Goal: Transaction & Acquisition: Purchase product/service

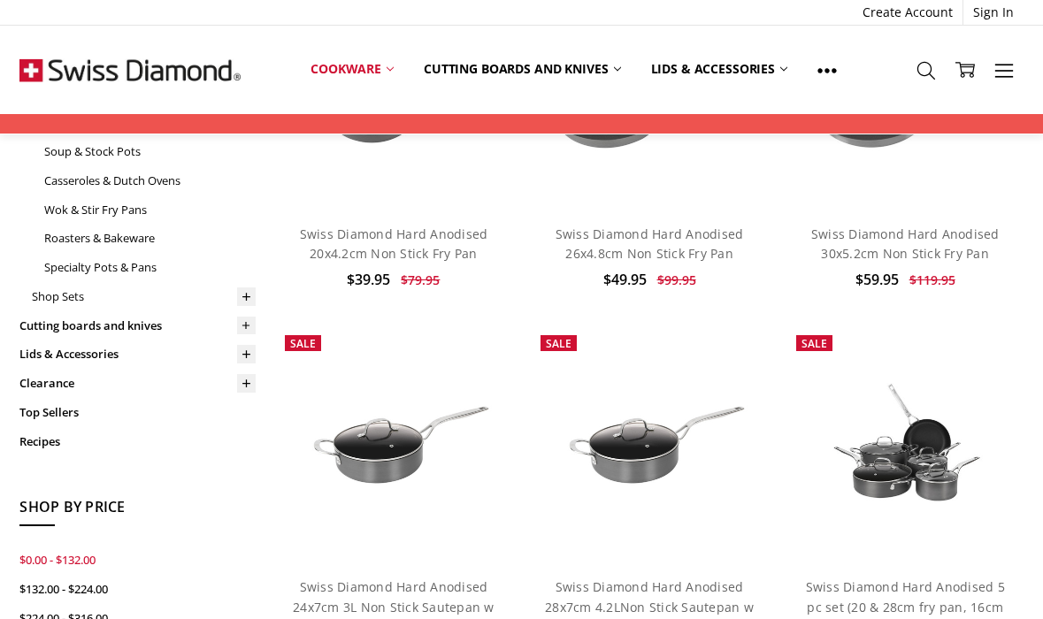
scroll to position [403, 0]
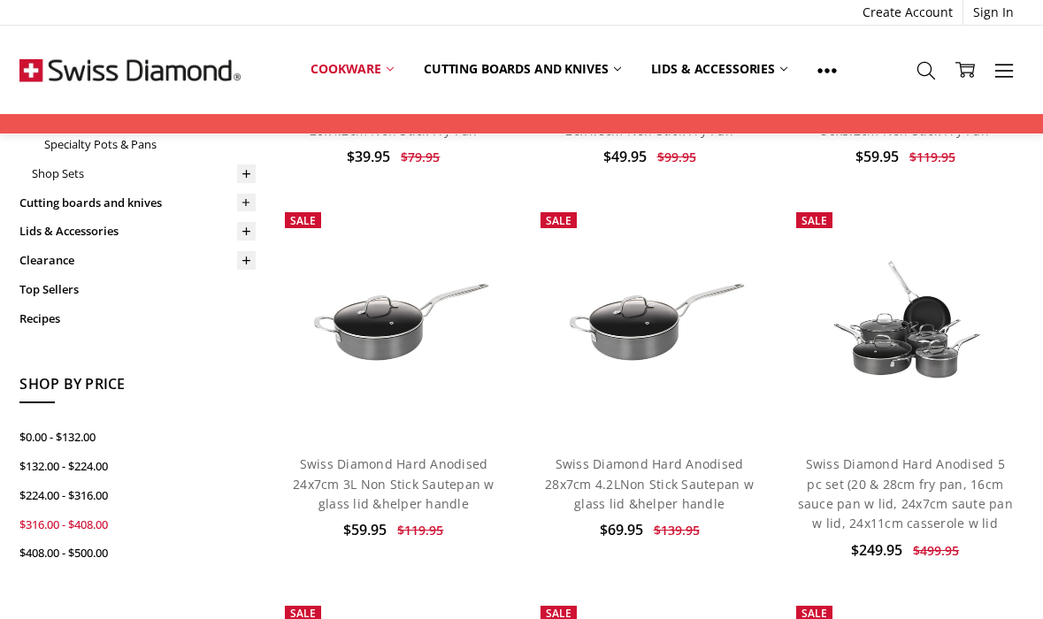
click at [76, 510] on link "$316.00 - $408.00" at bounding box center [137, 524] width 236 height 29
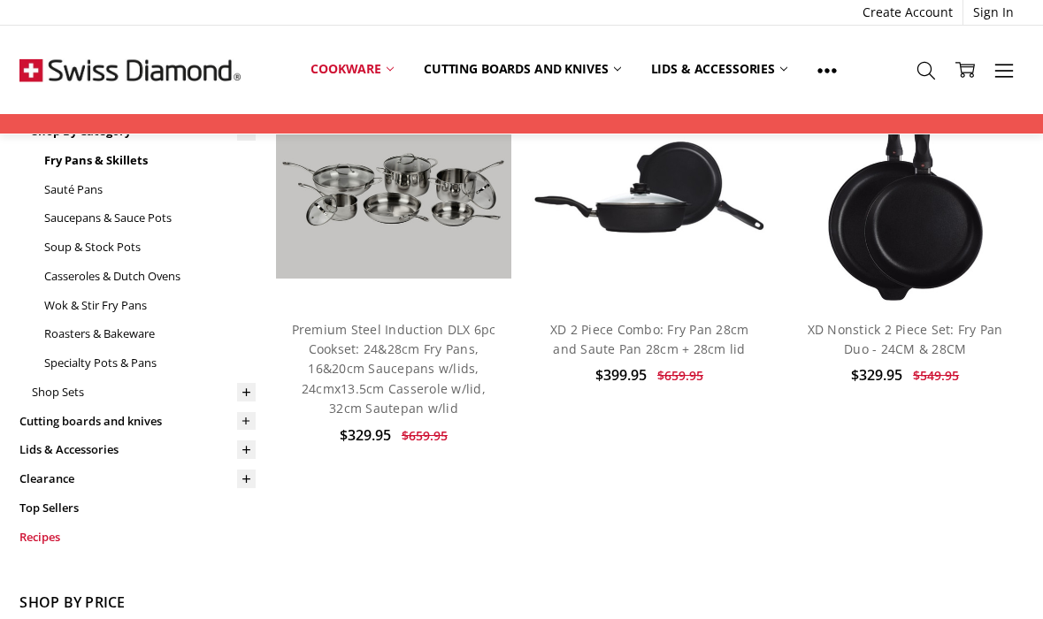
scroll to position [33, 0]
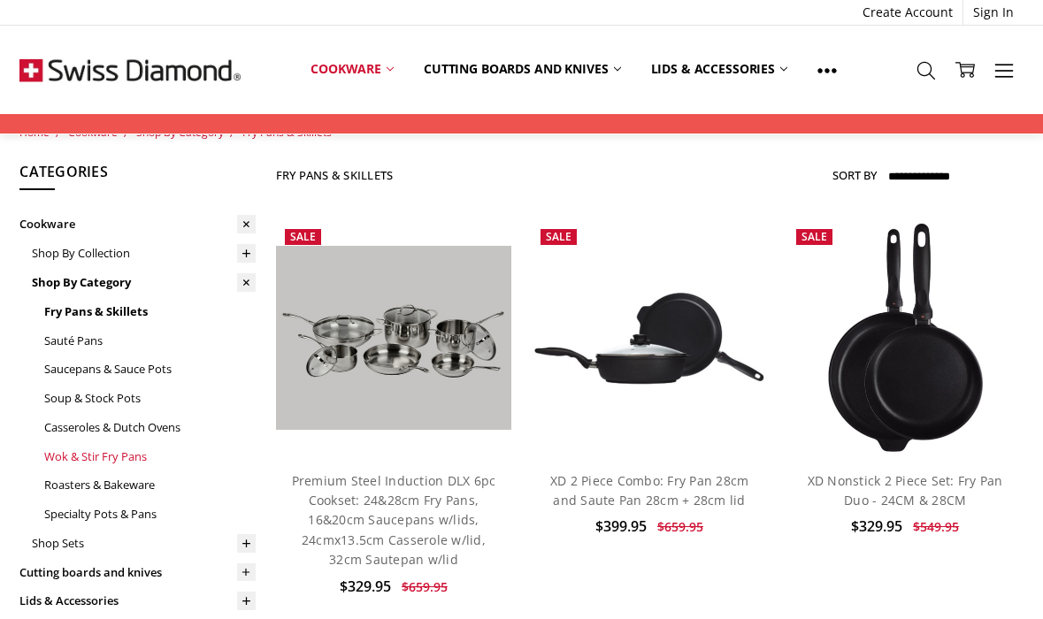
click at [123, 448] on link "Wok & Stir Fry Pans" at bounding box center [149, 456] width 211 height 29
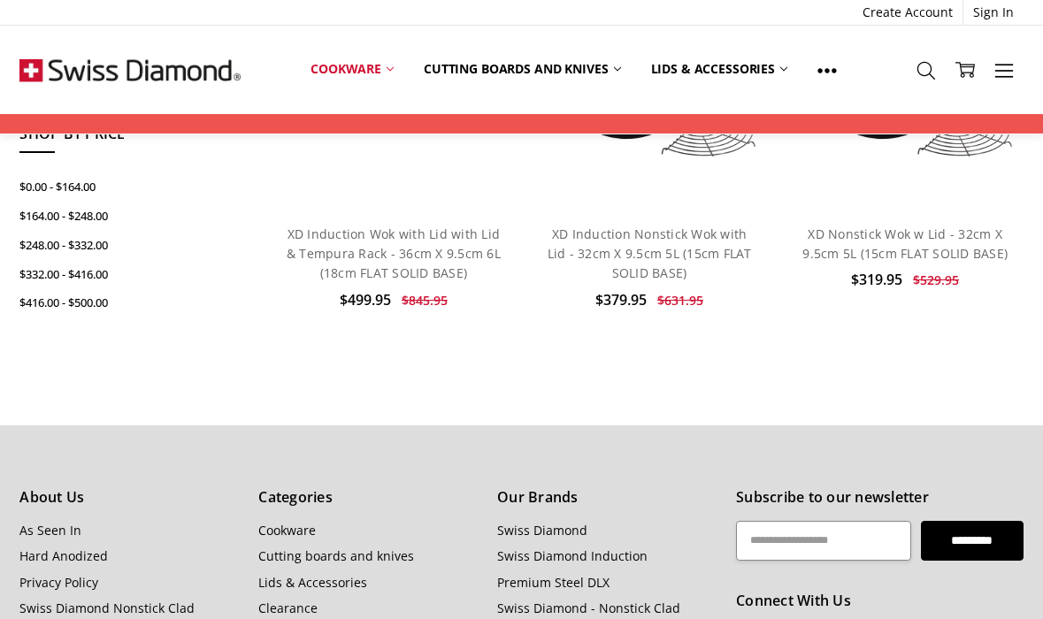
scroll to position [36, 0]
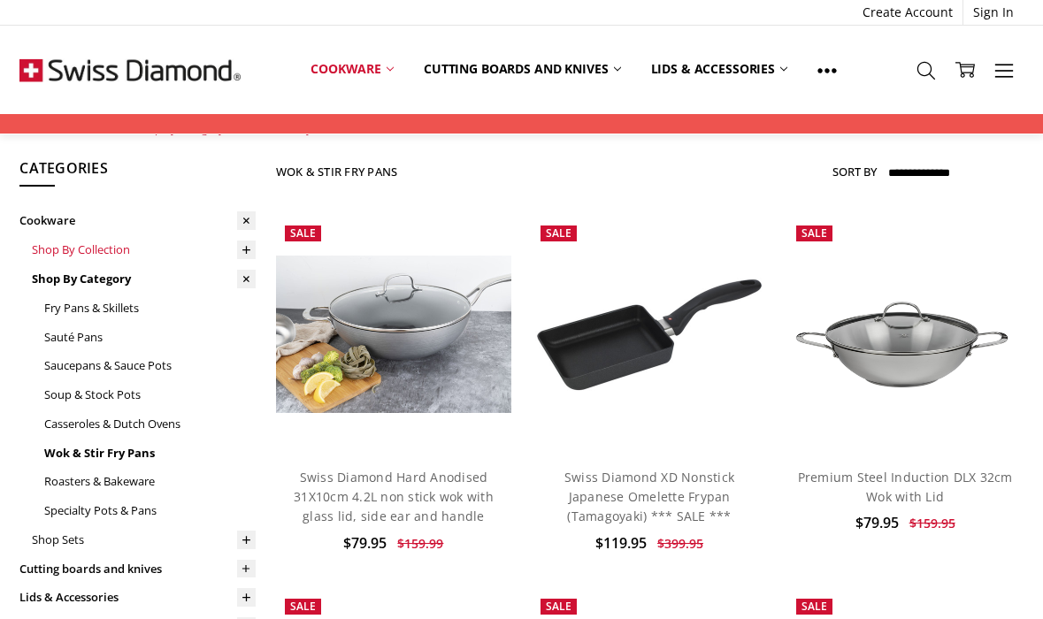
click at [112, 245] on link "Shop By Collection" at bounding box center [144, 249] width 224 height 29
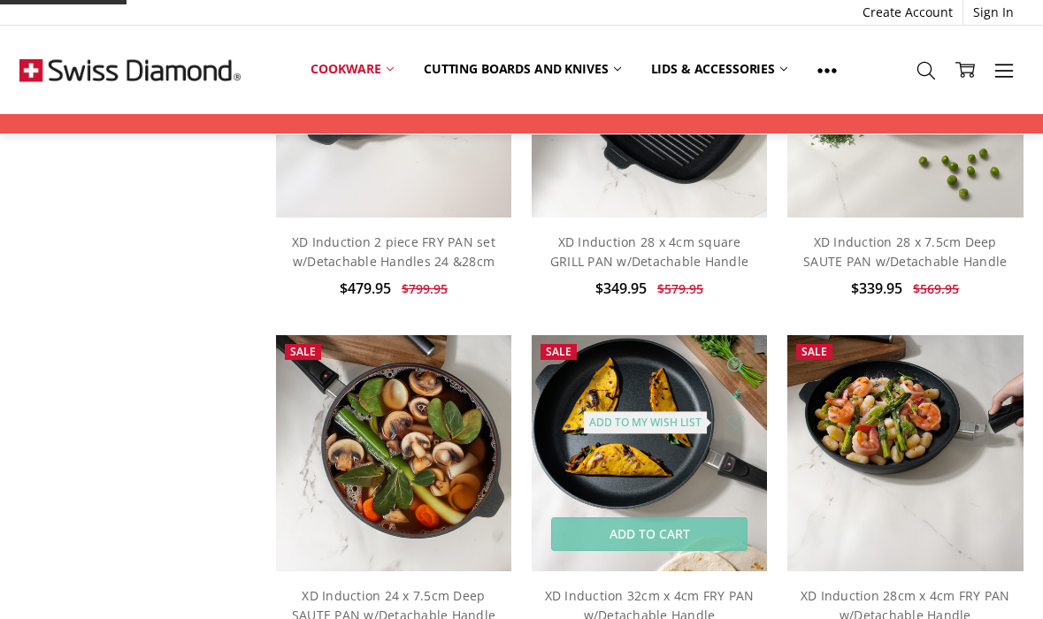
scroll to position [1134, 0]
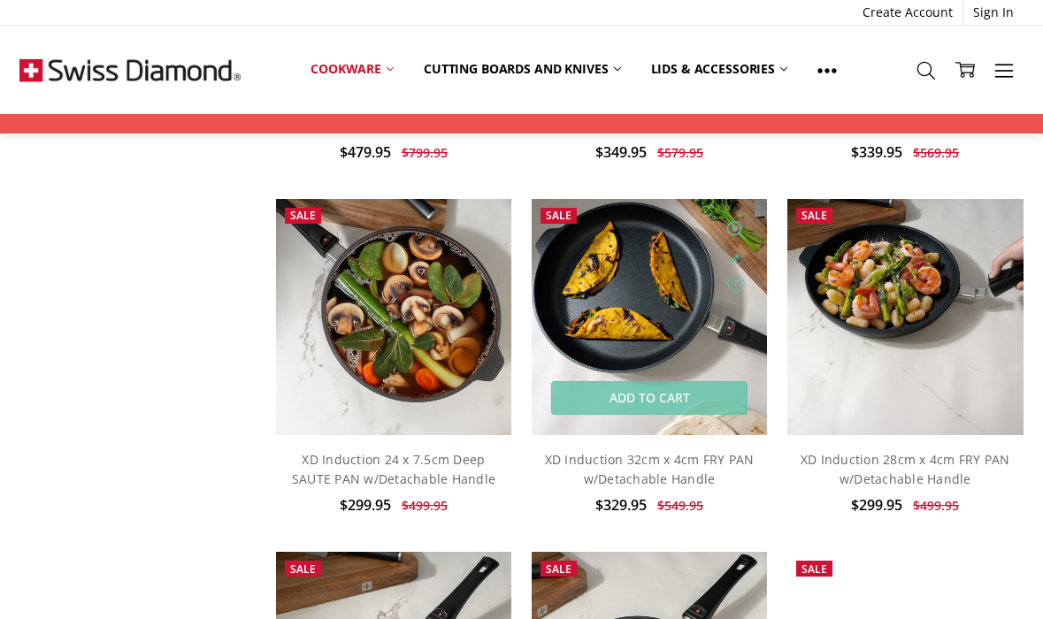
click at [620, 342] on img at bounding box center [650, 317] width 236 height 236
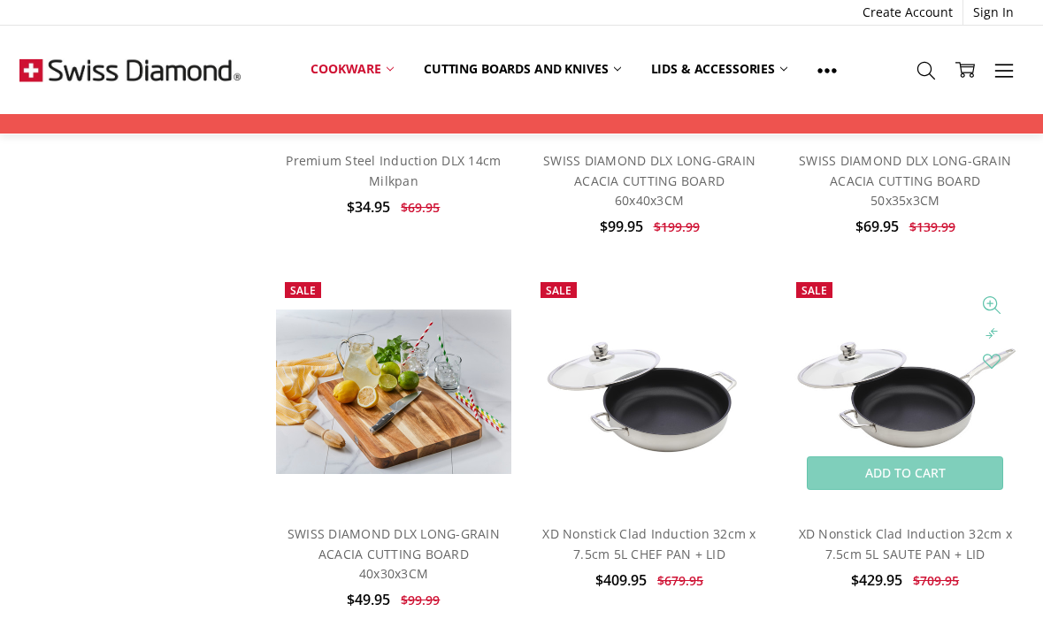
scroll to position [5294, 0]
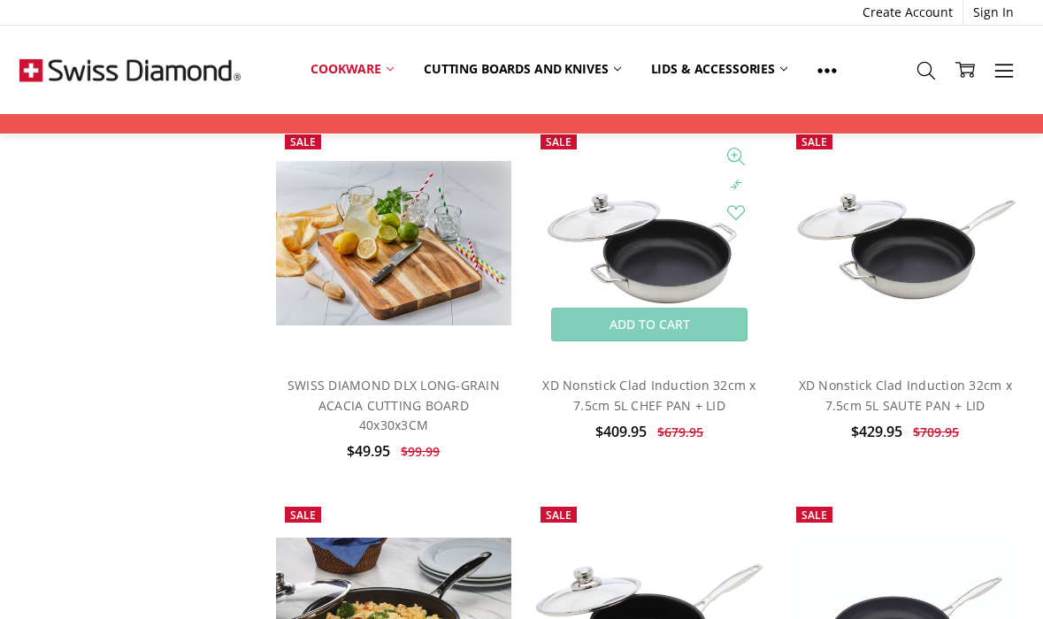
click at [656, 266] on img at bounding box center [650, 243] width 236 height 157
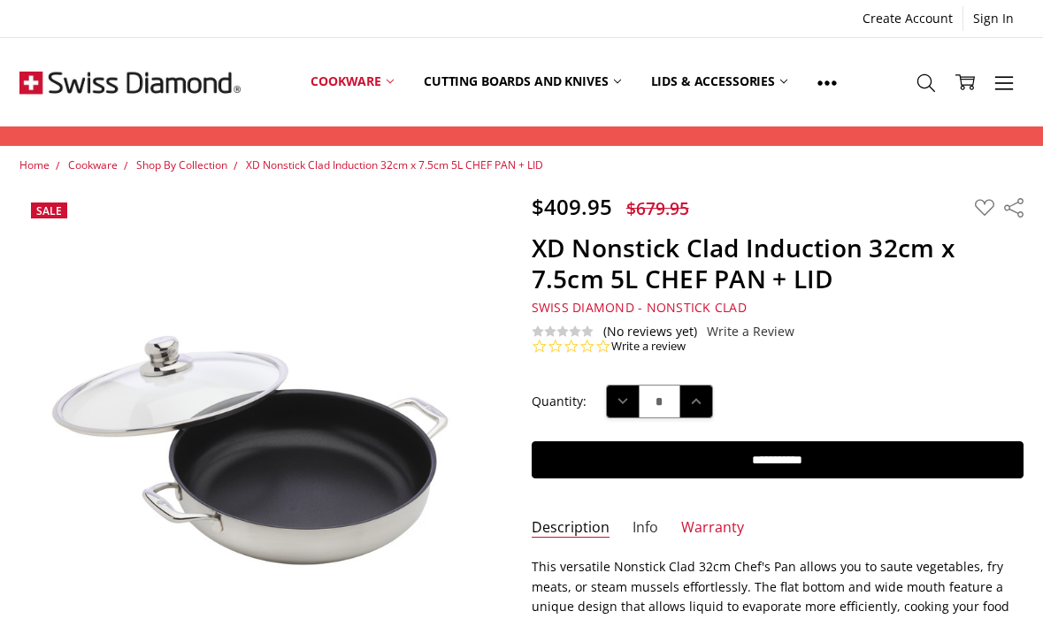
click at [647, 522] on link "Info" at bounding box center [646, 528] width 26 height 20
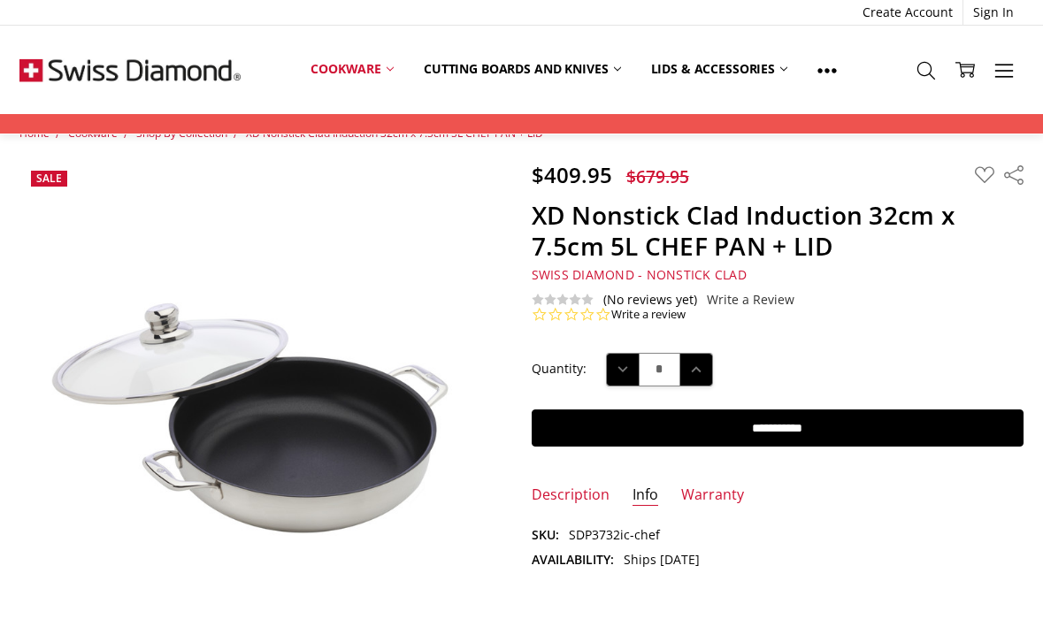
scroll to position [52, 0]
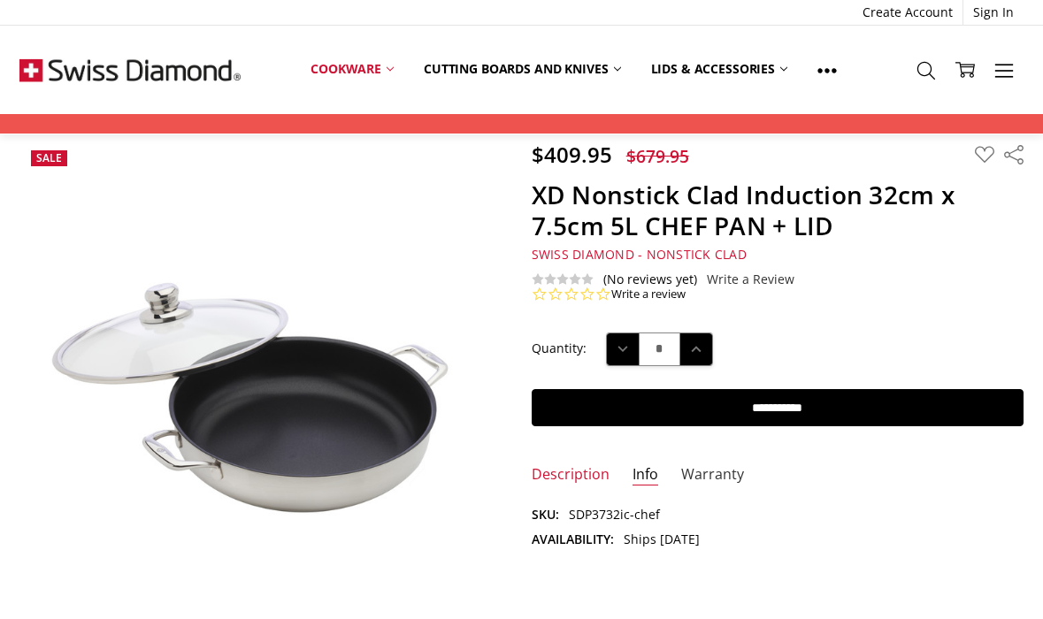
click at [728, 465] on link "Warranty" at bounding box center [712, 475] width 63 height 20
click at [574, 470] on link "Description" at bounding box center [571, 475] width 78 height 20
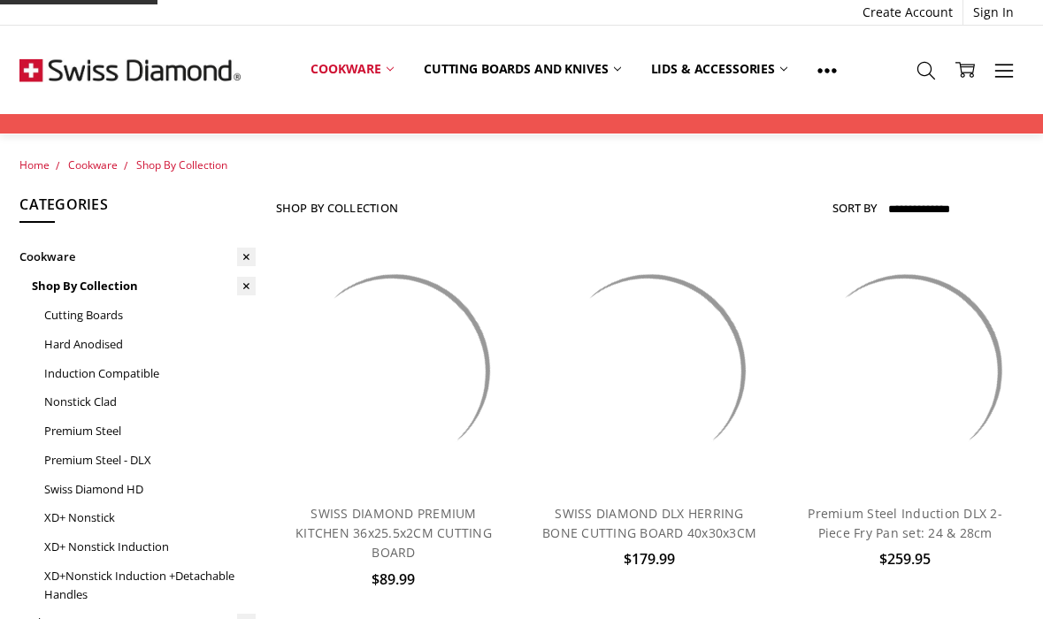
scroll to position [1841, 0]
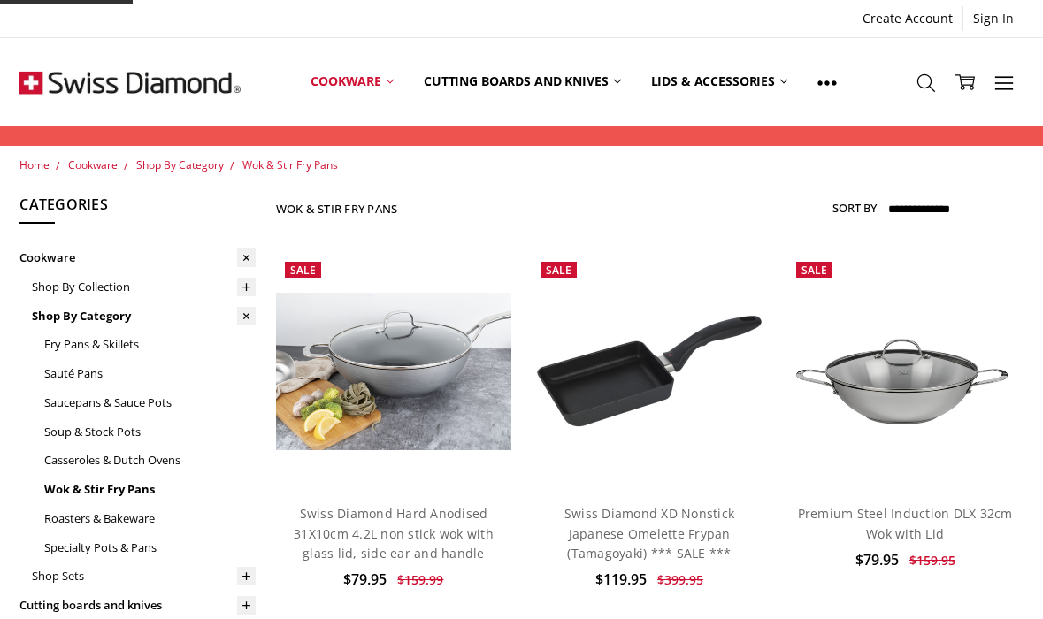
scroll to position [36, 0]
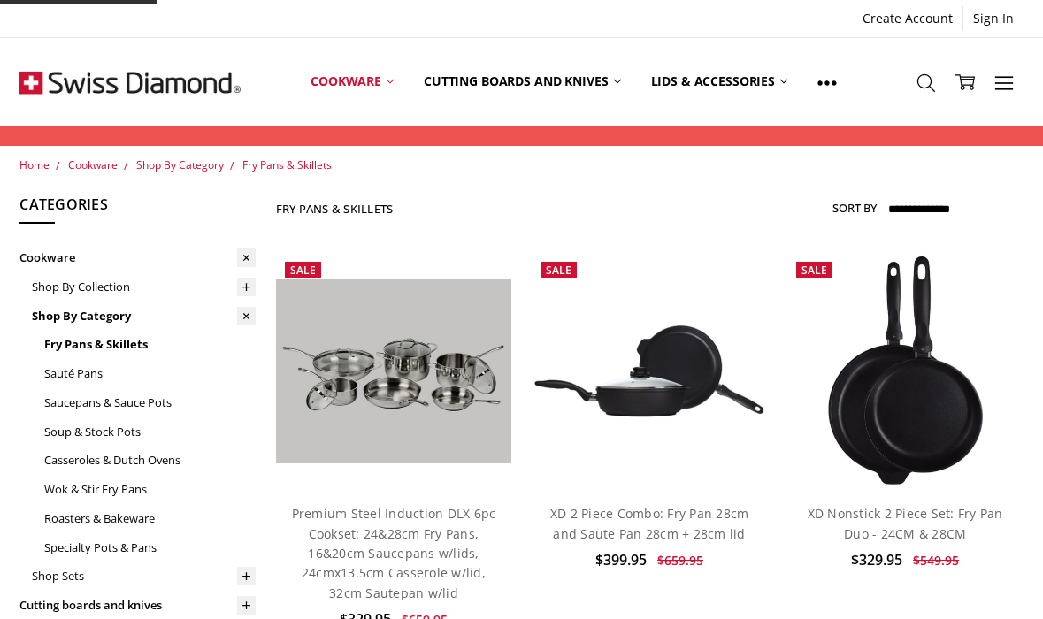
scroll to position [33, 0]
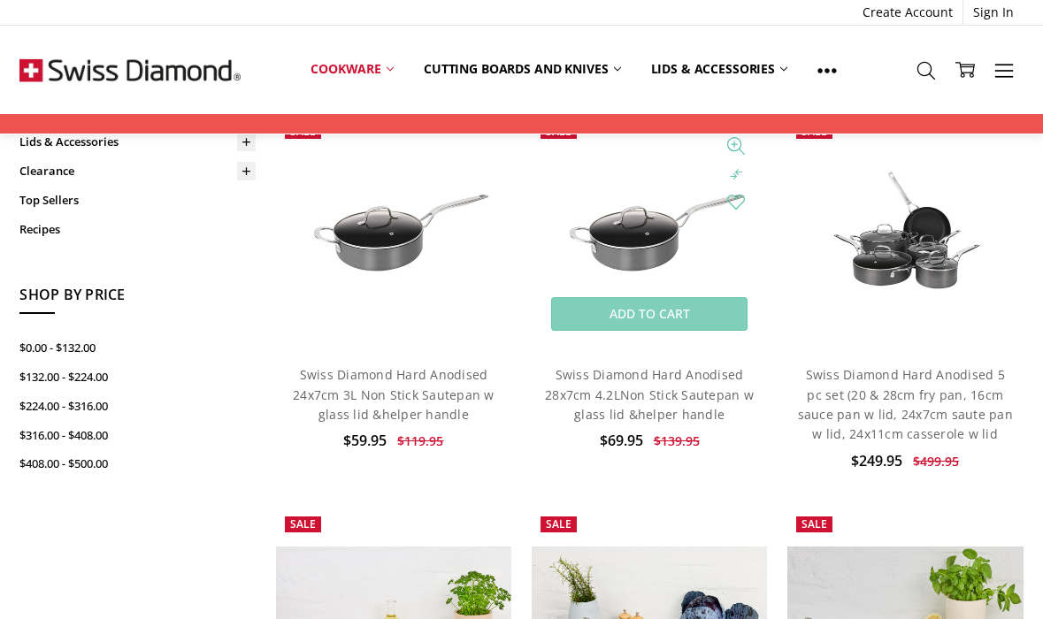
scroll to position [794, 0]
